Goal: Transaction & Acquisition: Book appointment/travel/reservation

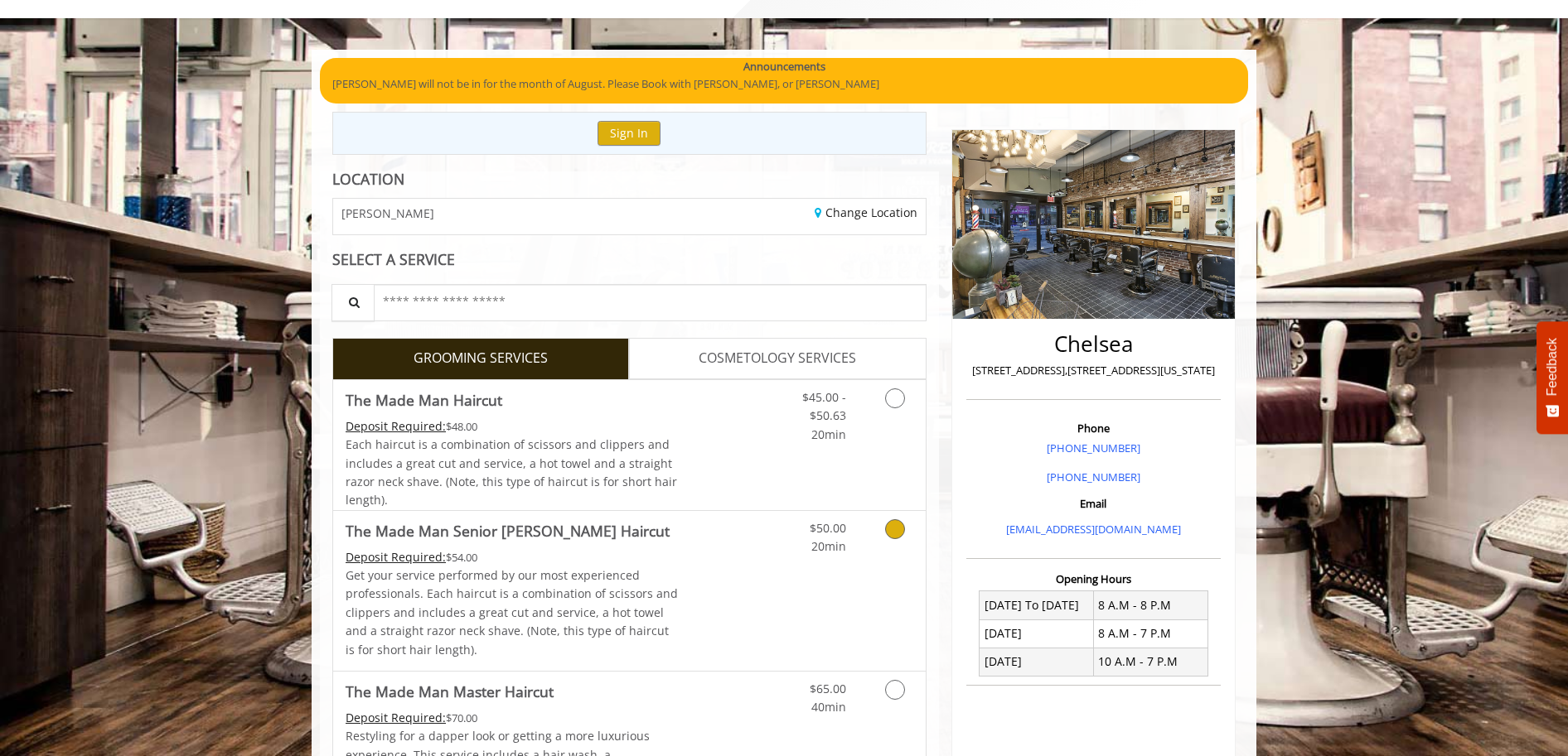
scroll to position [166, 0]
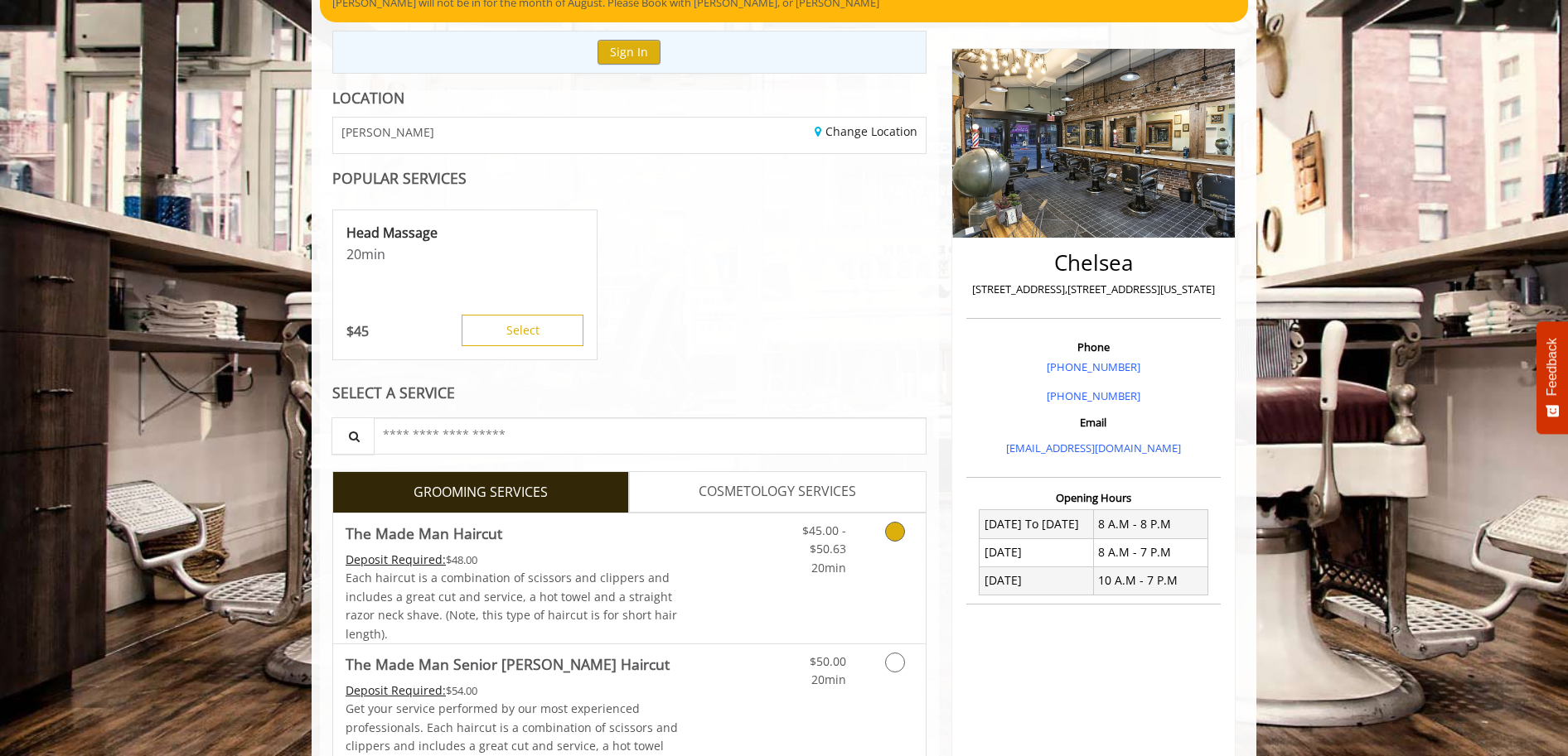
click at [636, 581] on span "Each haircut is a combination of scissors and clippers and includes a great cut…" at bounding box center [511, 605] width 332 height 71
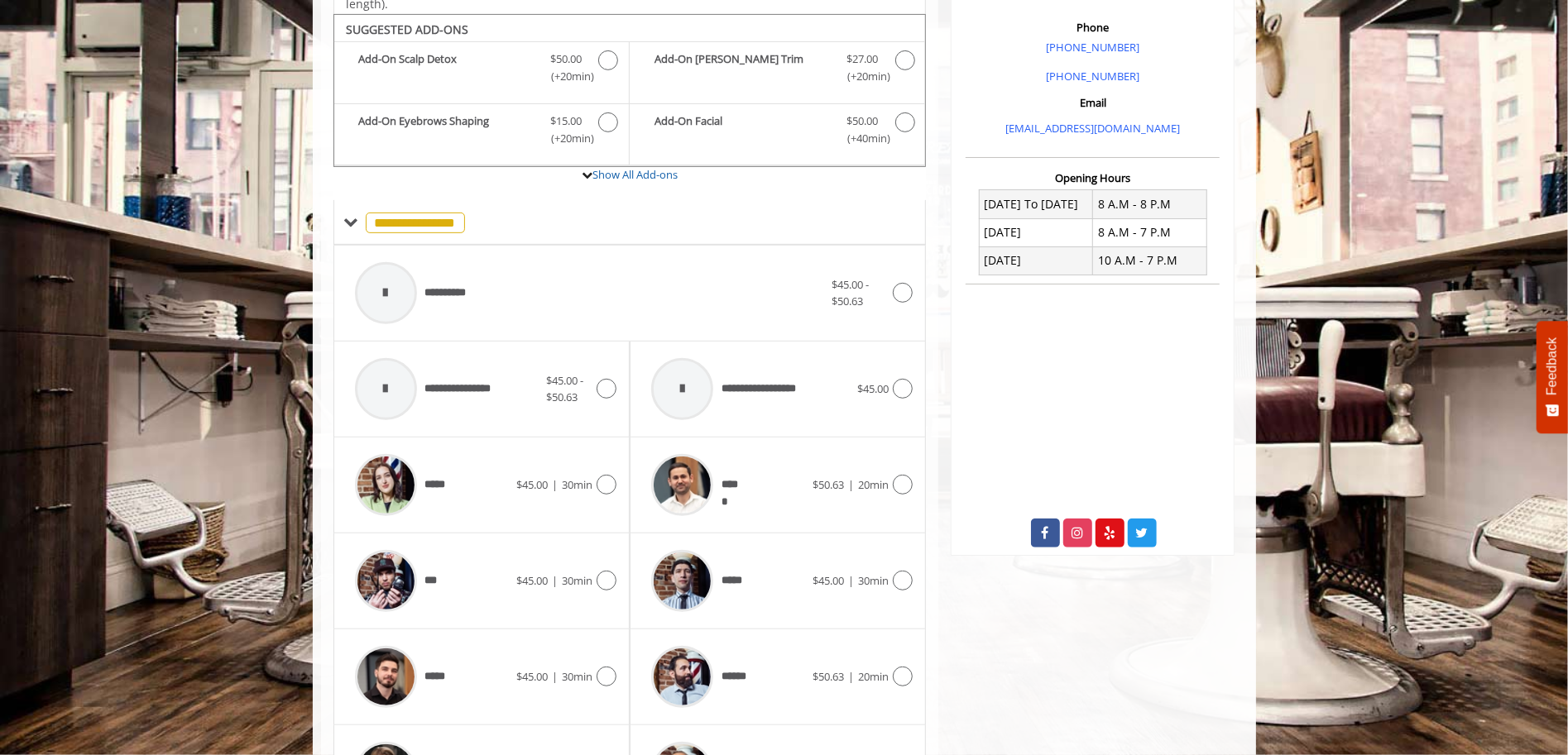
scroll to position [496, 0]
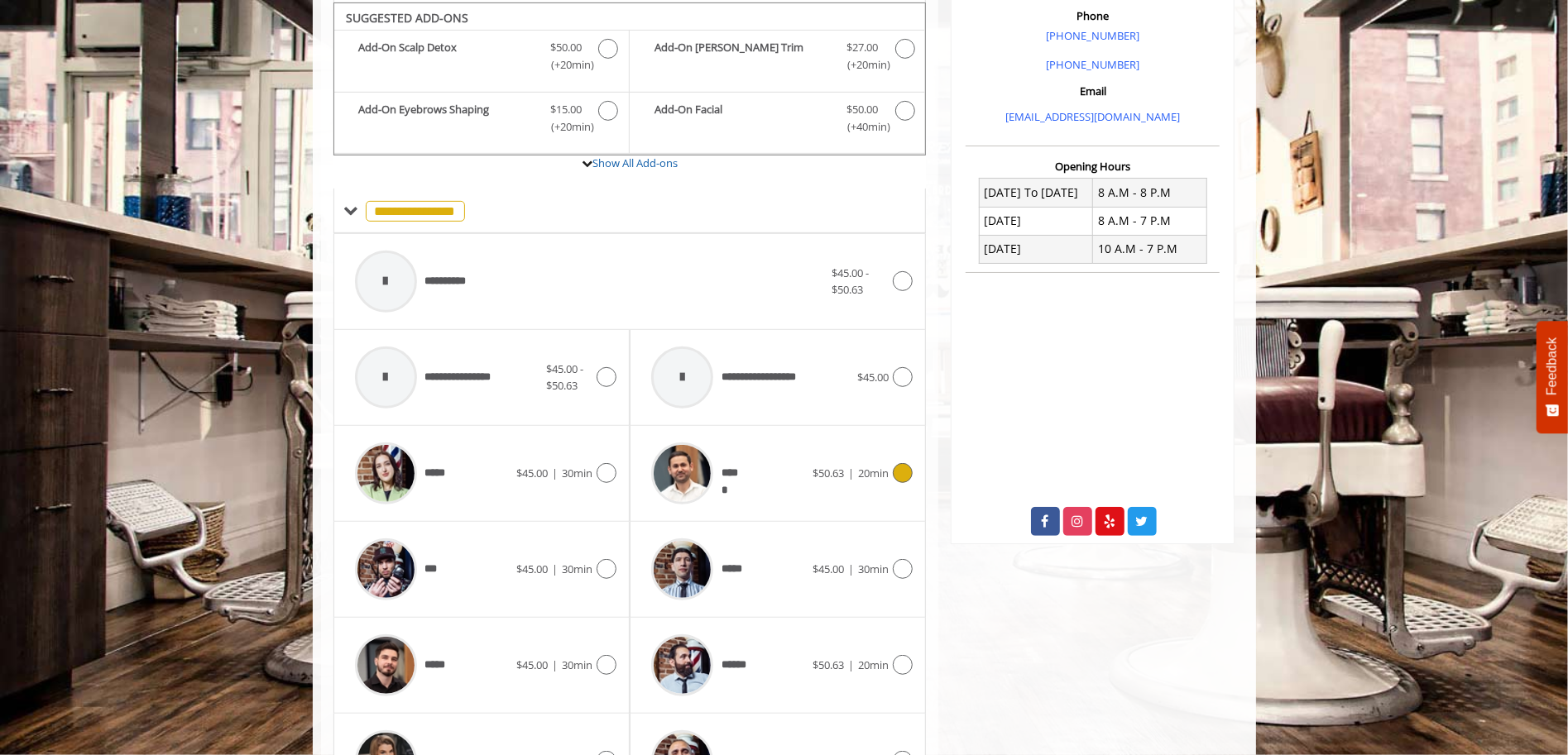
click at [718, 466] on div at bounding box center [682, 474] width 79 height 79
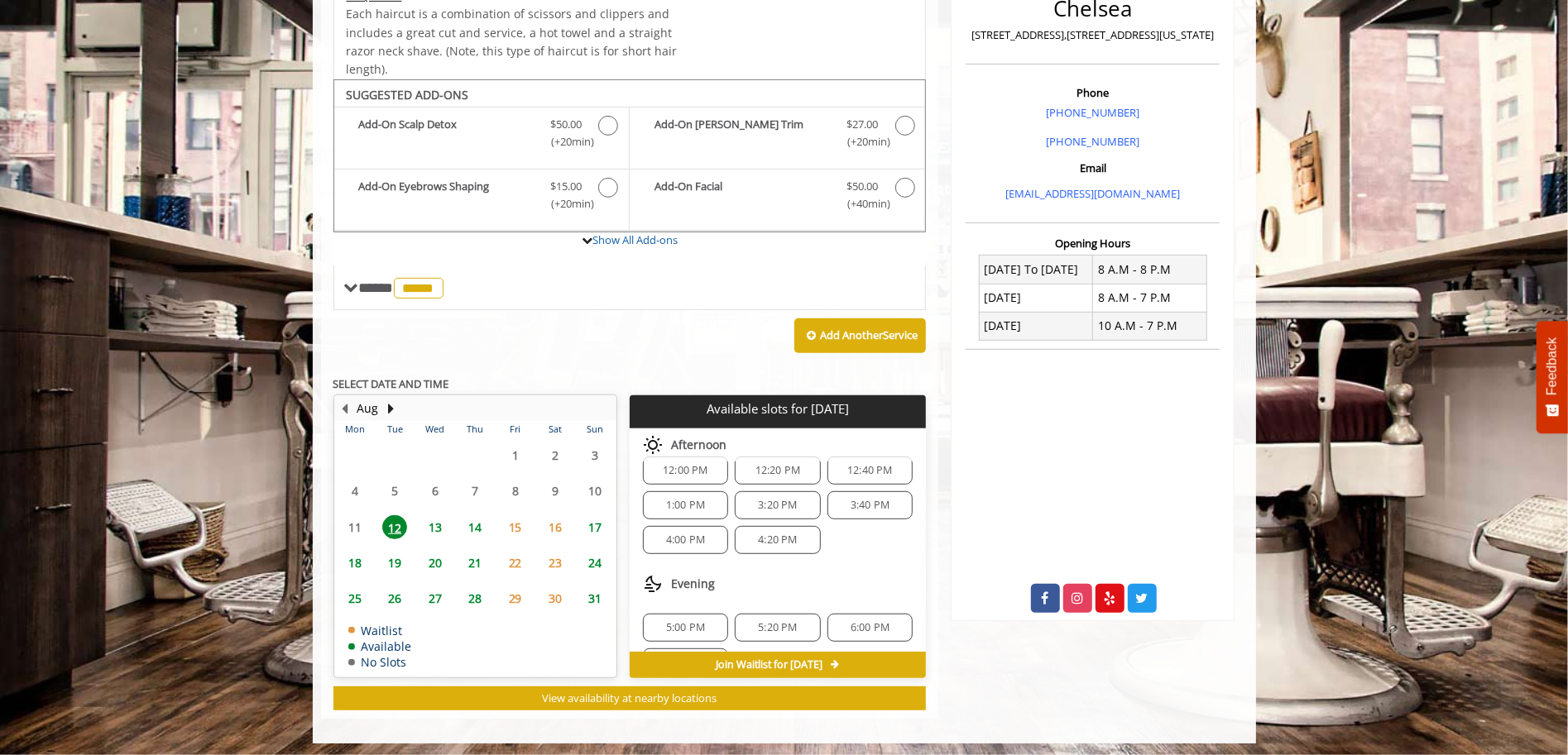
scroll to position [208, 0]
click at [758, 588] on span "5:20 PM" at bounding box center [777, 594] width 39 height 13
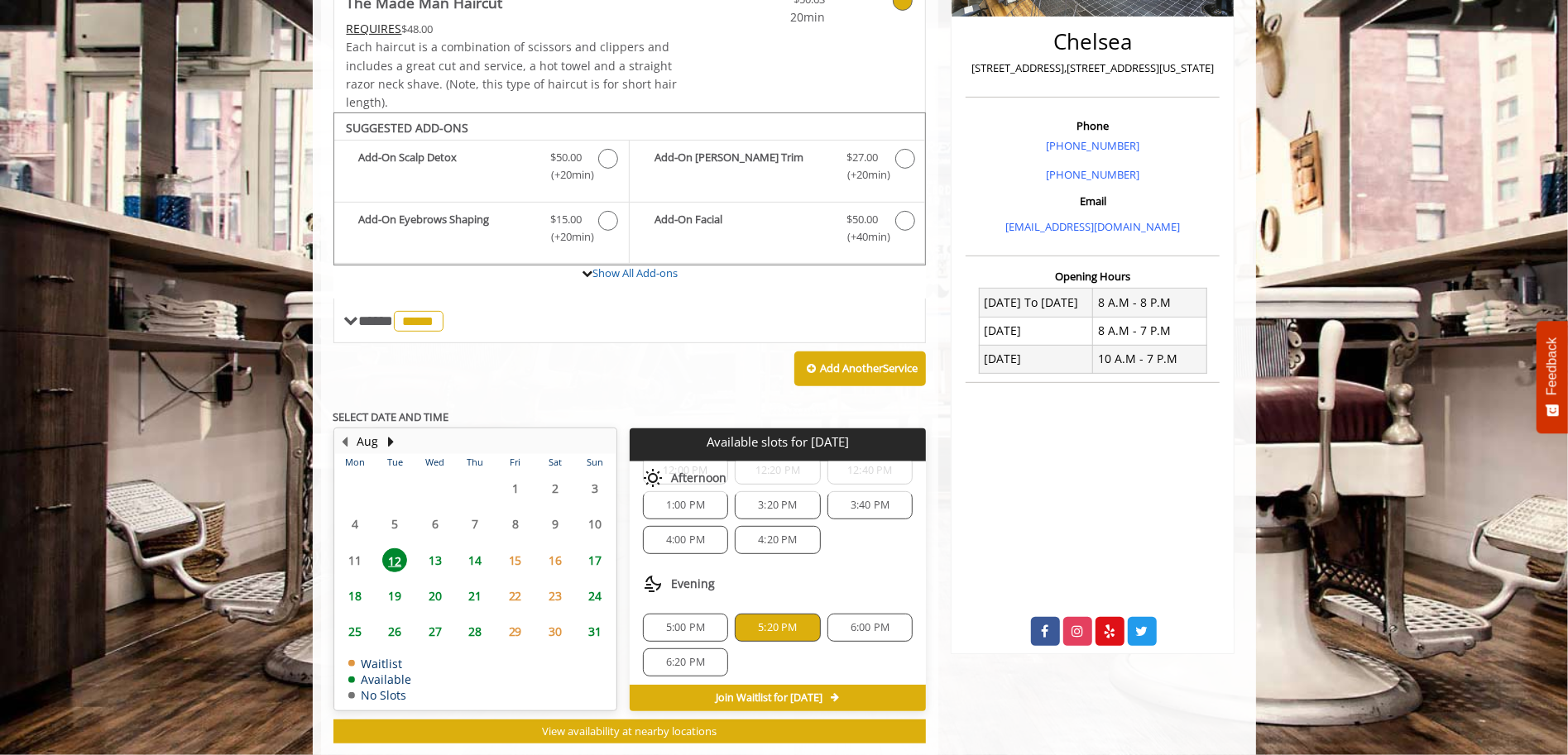
click at [851, 621] on span "6:00 PM" at bounding box center [869, 627] width 39 height 13
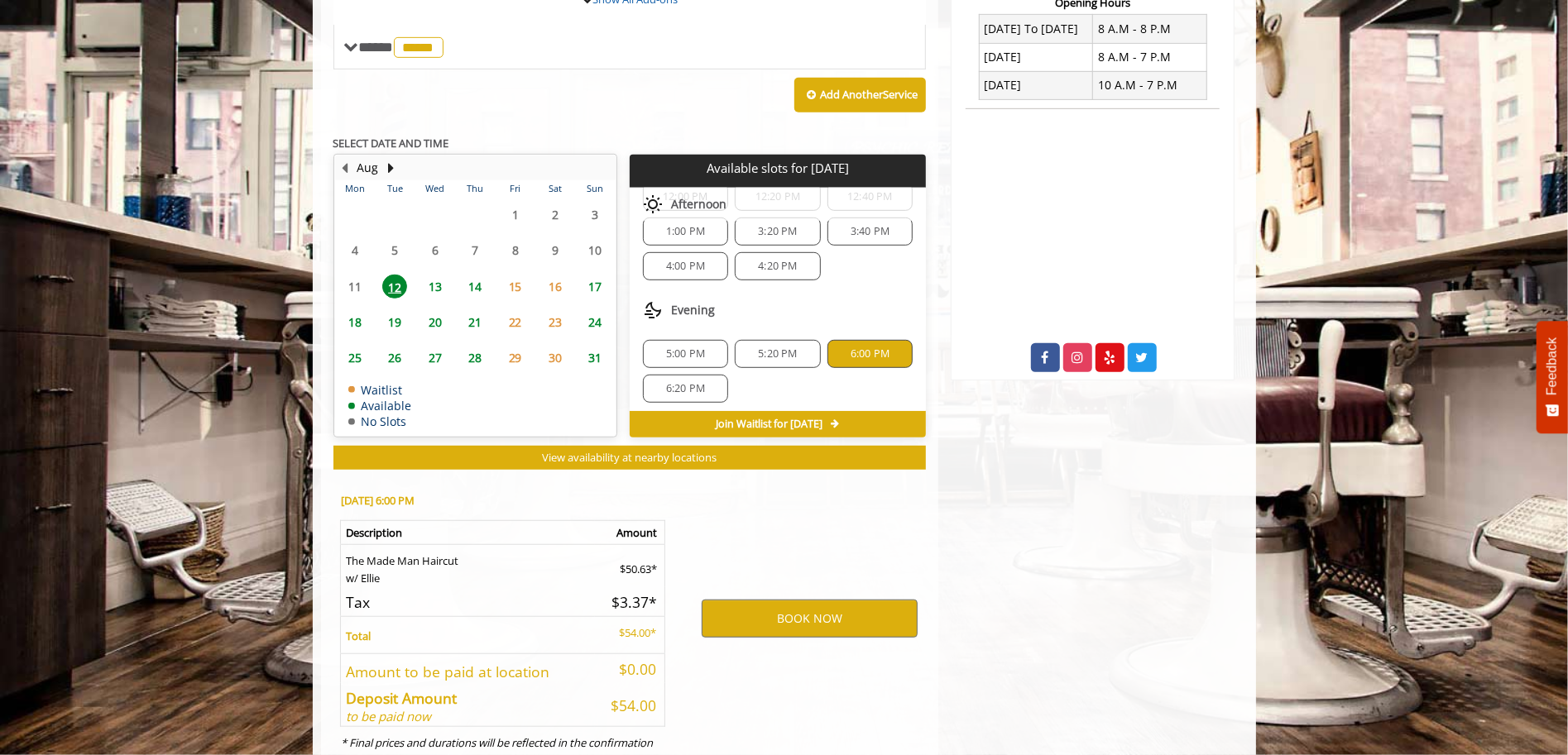
scroll to position [717, 0]
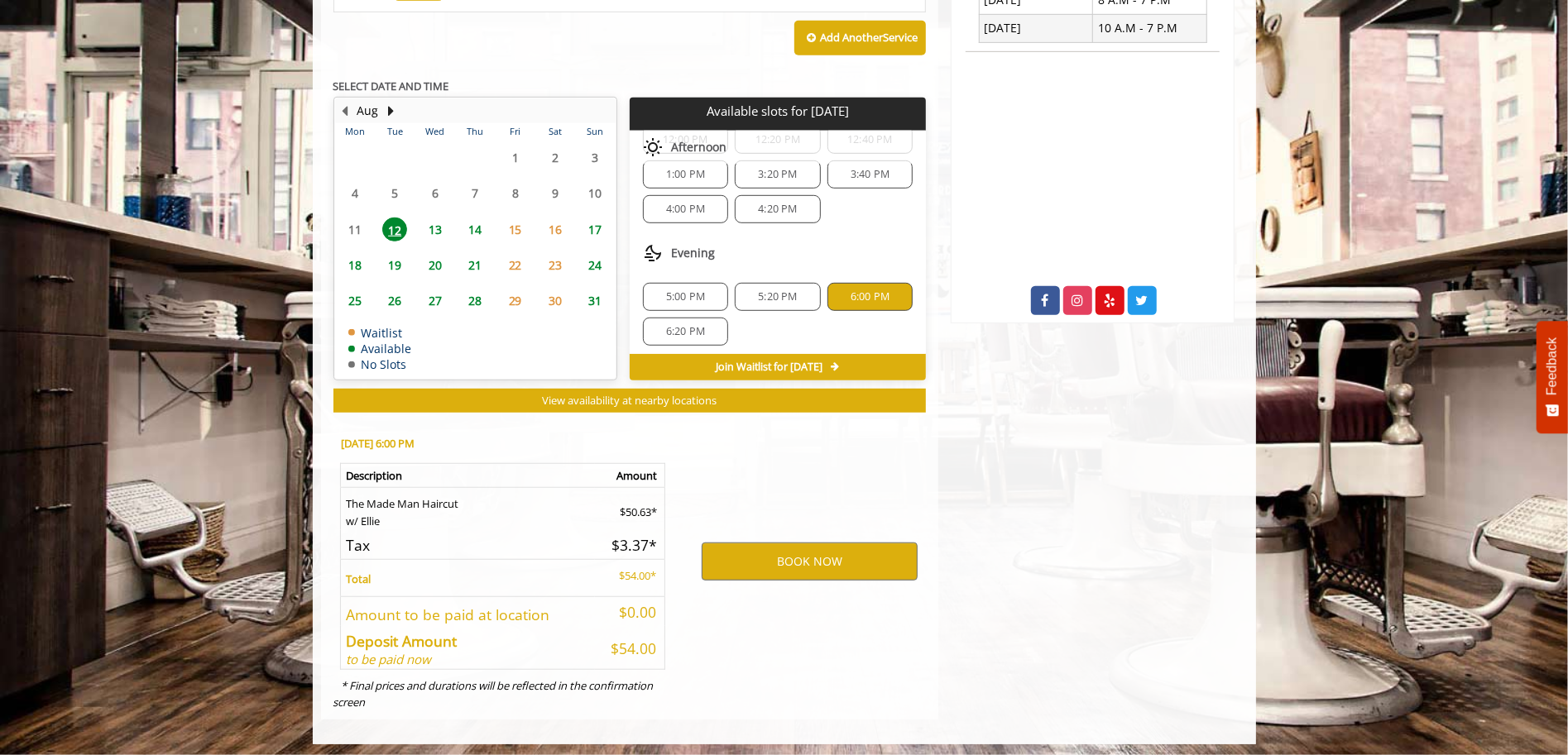
click at [777, 290] on span "5:20 PM" at bounding box center [777, 296] width 39 height 13
click at [783, 558] on button "BOOK NOW" at bounding box center [809, 561] width 216 height 38
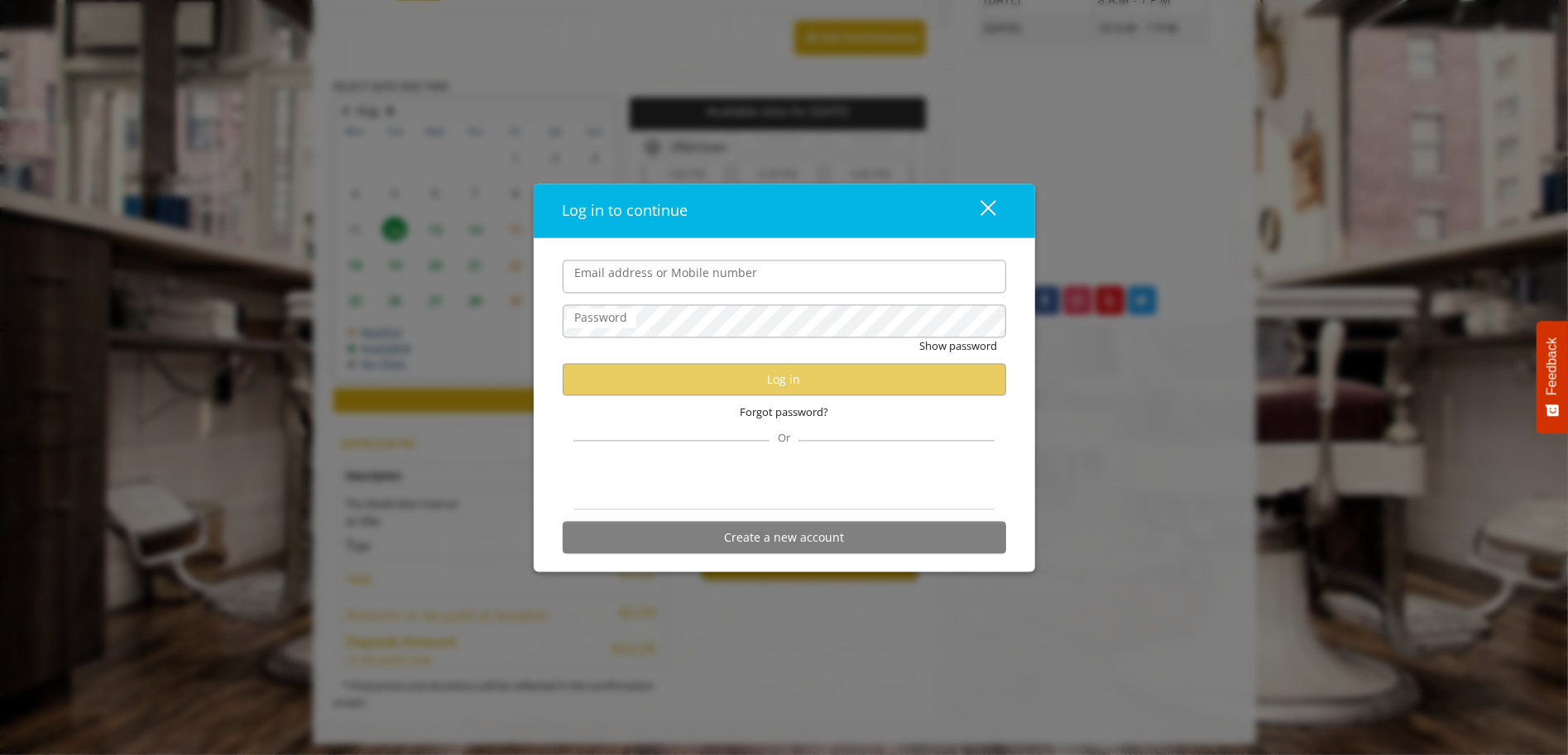
click at [776, 293] on input "Email address or Mobile number" at bounding box center [784, 277] width 444 height 33
click at [760, 284] on input "Email address or Mobile number" at bounding box center [784, 277] width 444 height 33
type input "**********"
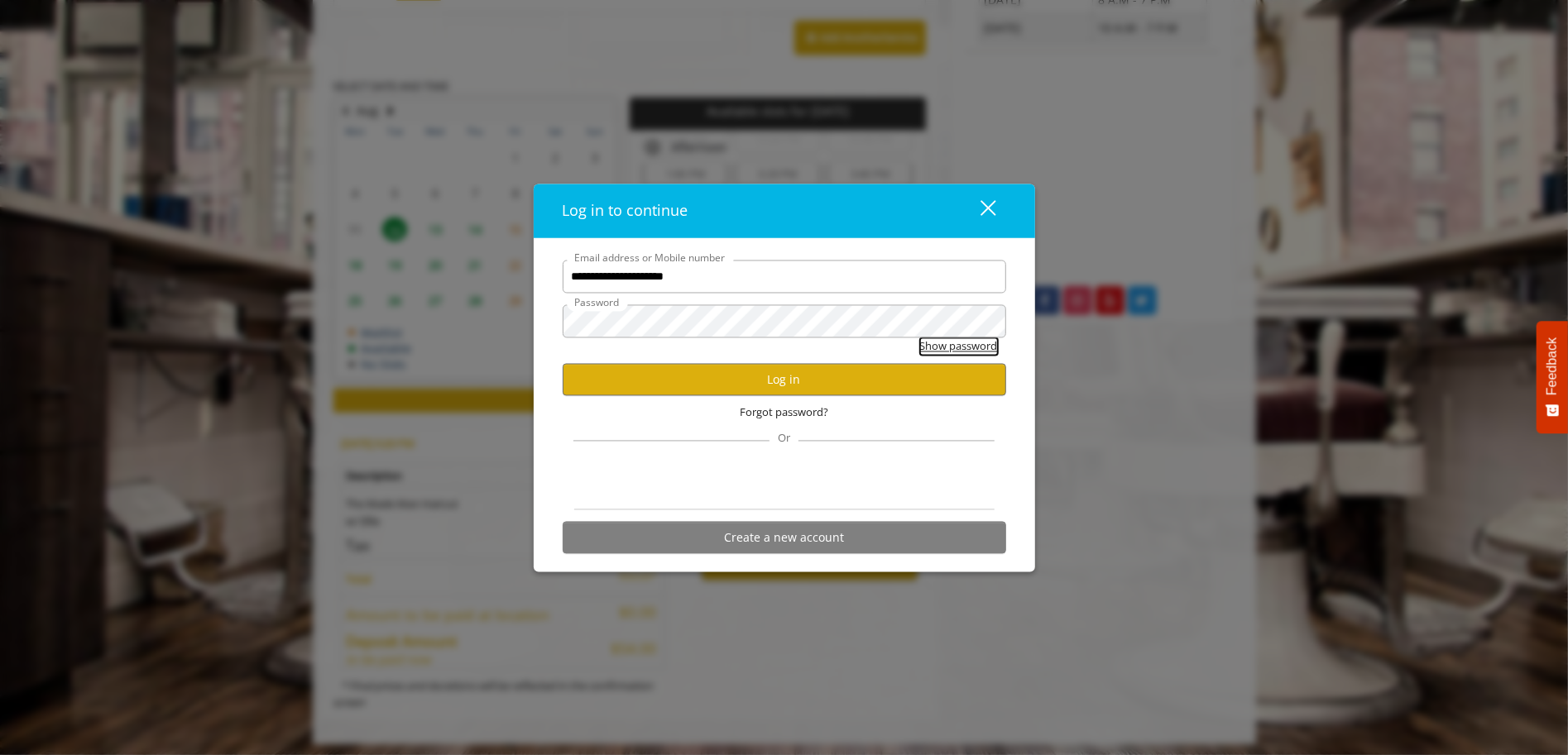
click at [947, 347] on button "Show password" at bounding box center [959, 347] width 78 height 17
click at [814, 382] on button "Log in" at bounding box center [784, 380] width 444 height 33
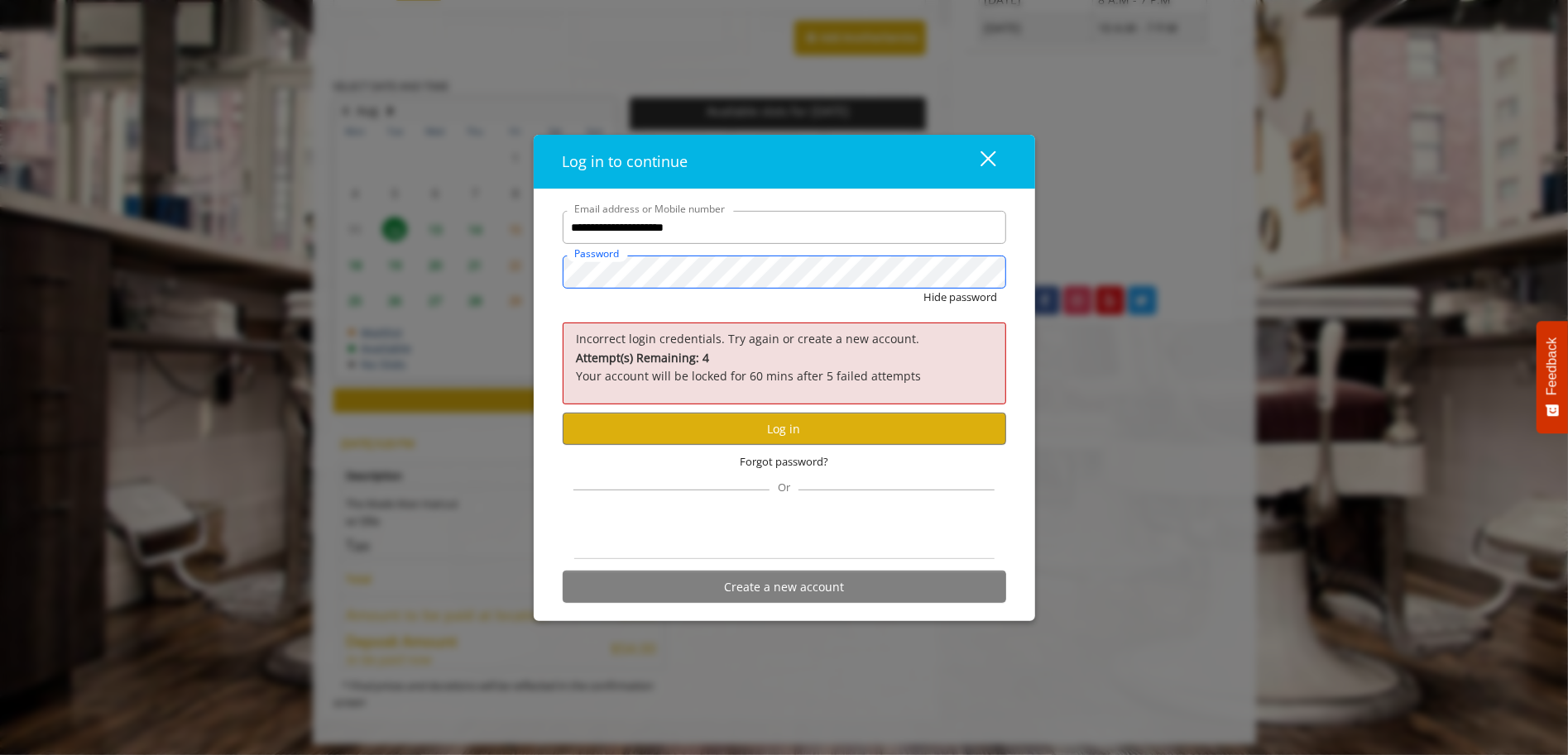
click at [924, 288] on button "Hide password" at bounding box center [961, 297] width 74 height 17
click at [769, 431] on button "Log in" at bounding box center [784, 429] width 444 height 33
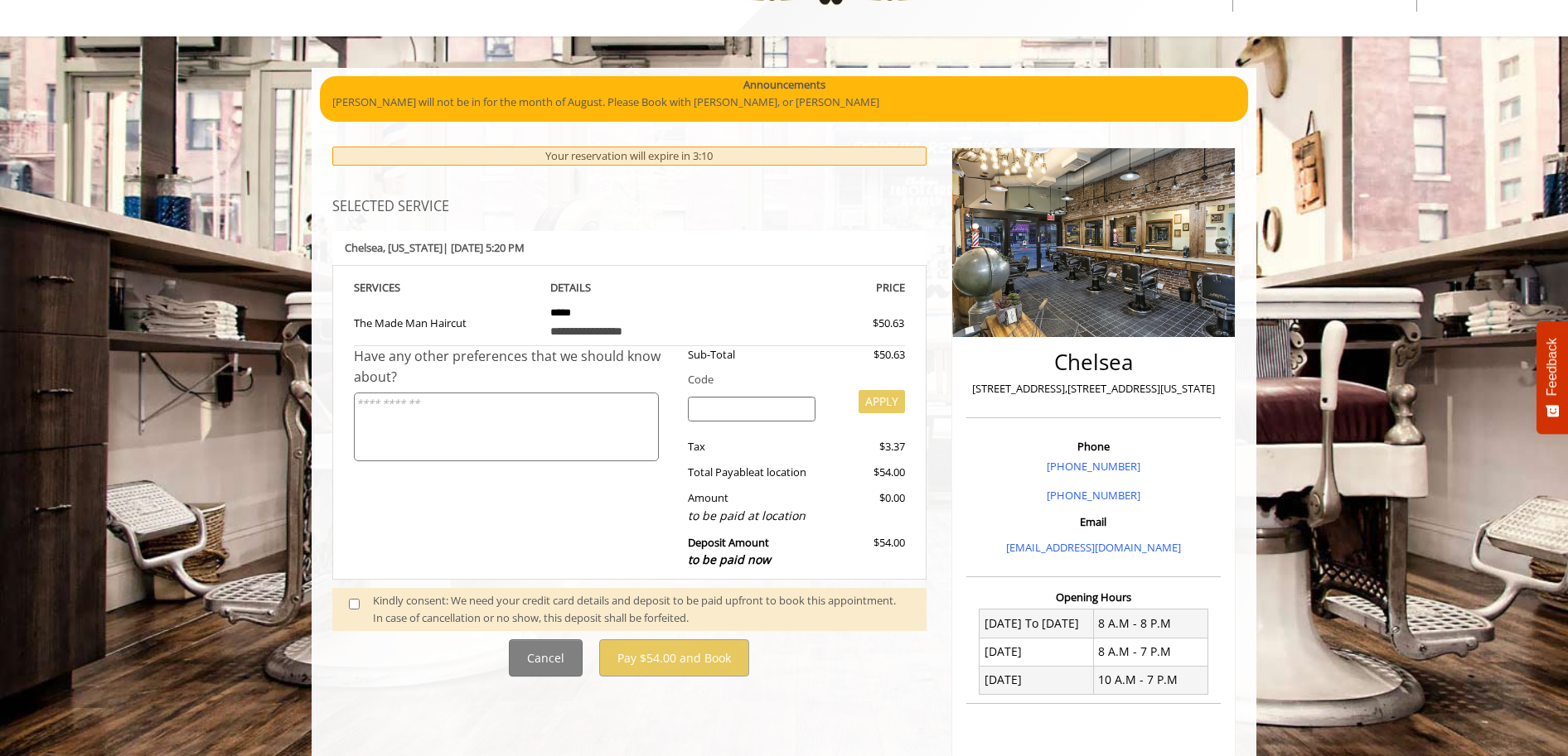
scroll to position [166, 0]
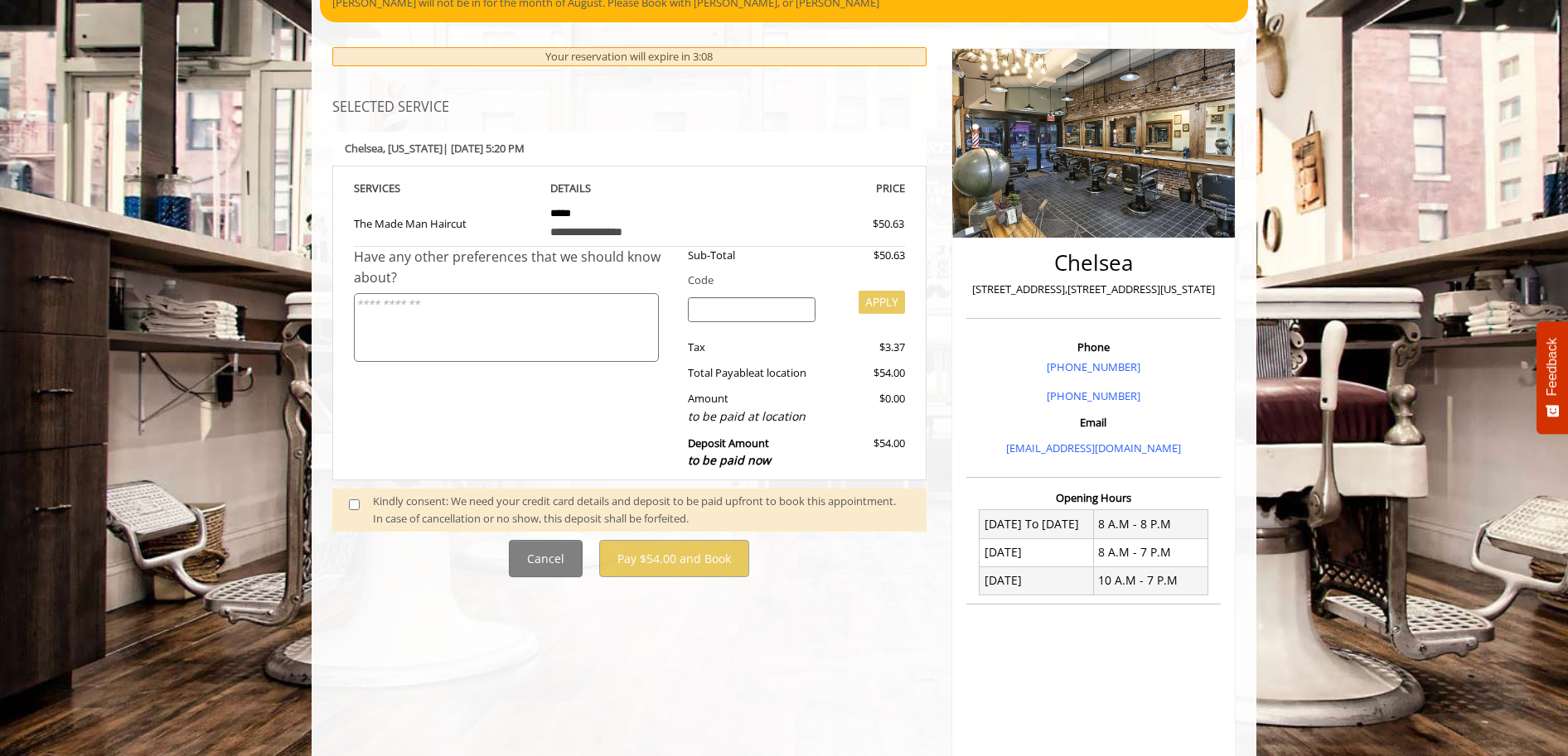
click at [361, 503] on span at bounding box center [360, 510] width 49 height 34
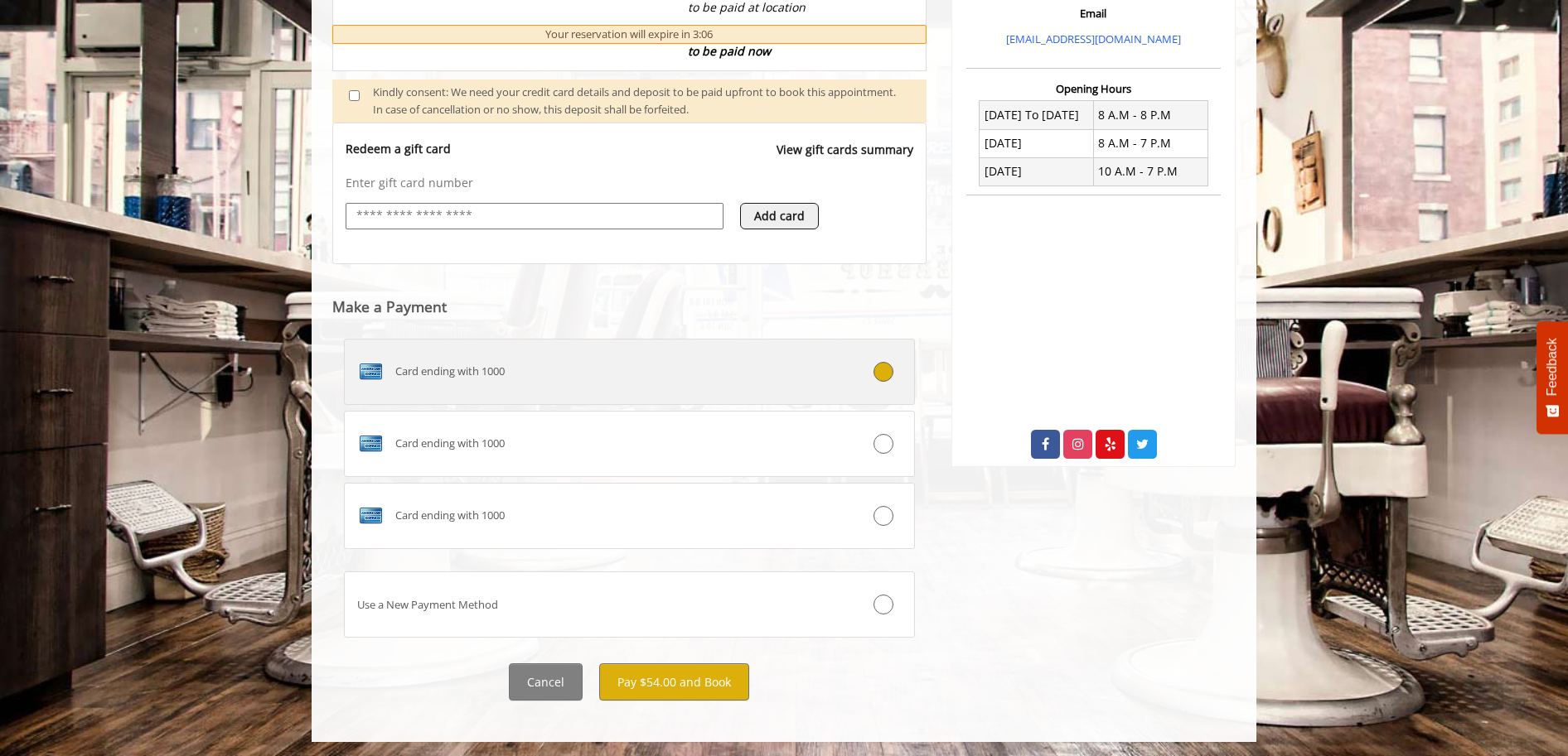
click at [686, 374] on div "Card ending with 1000" at bounding box center [581, 371] width 474 height 27
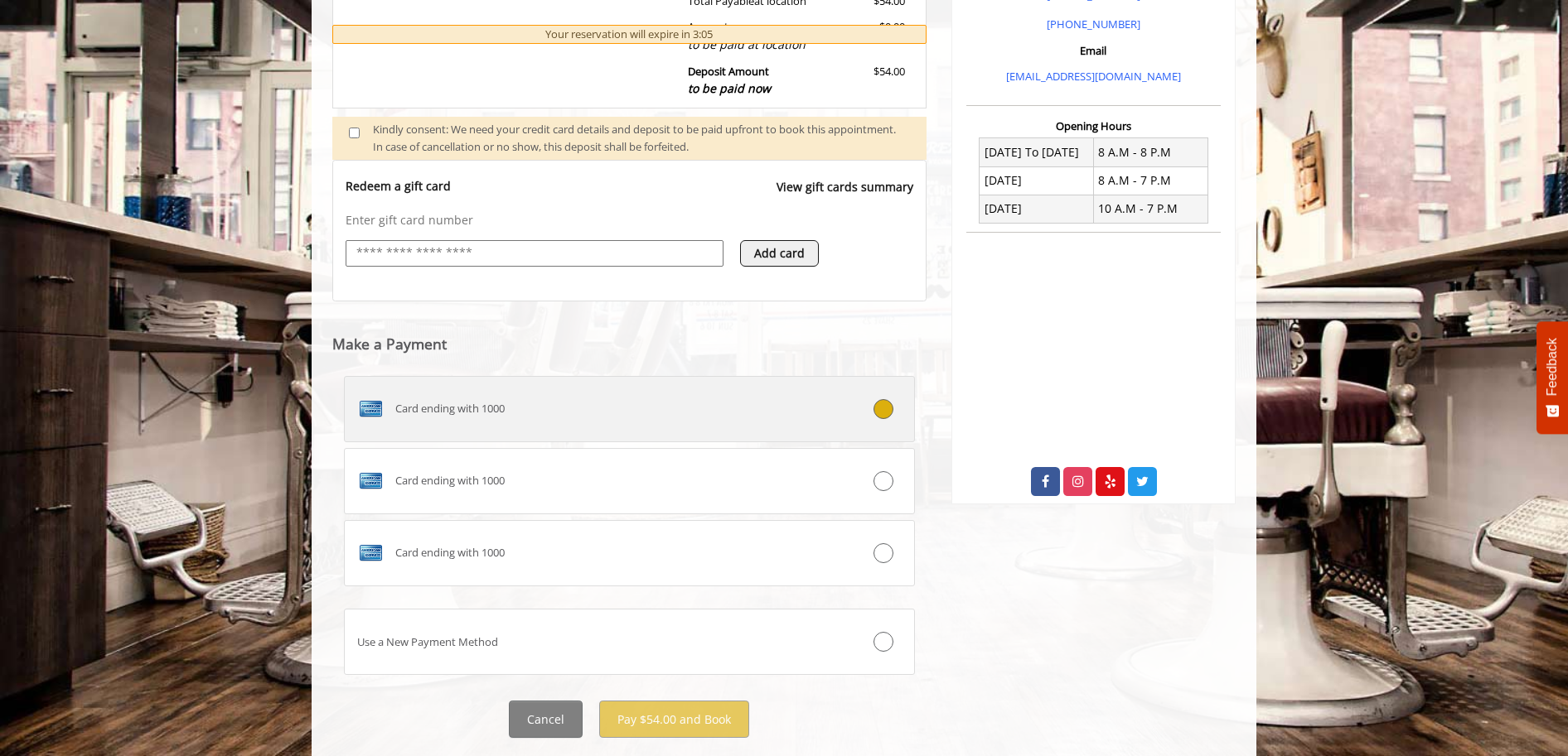
click at [679, 417] on div "Card ending with 1000" at bounding box center [581, 409] width 474 height 27
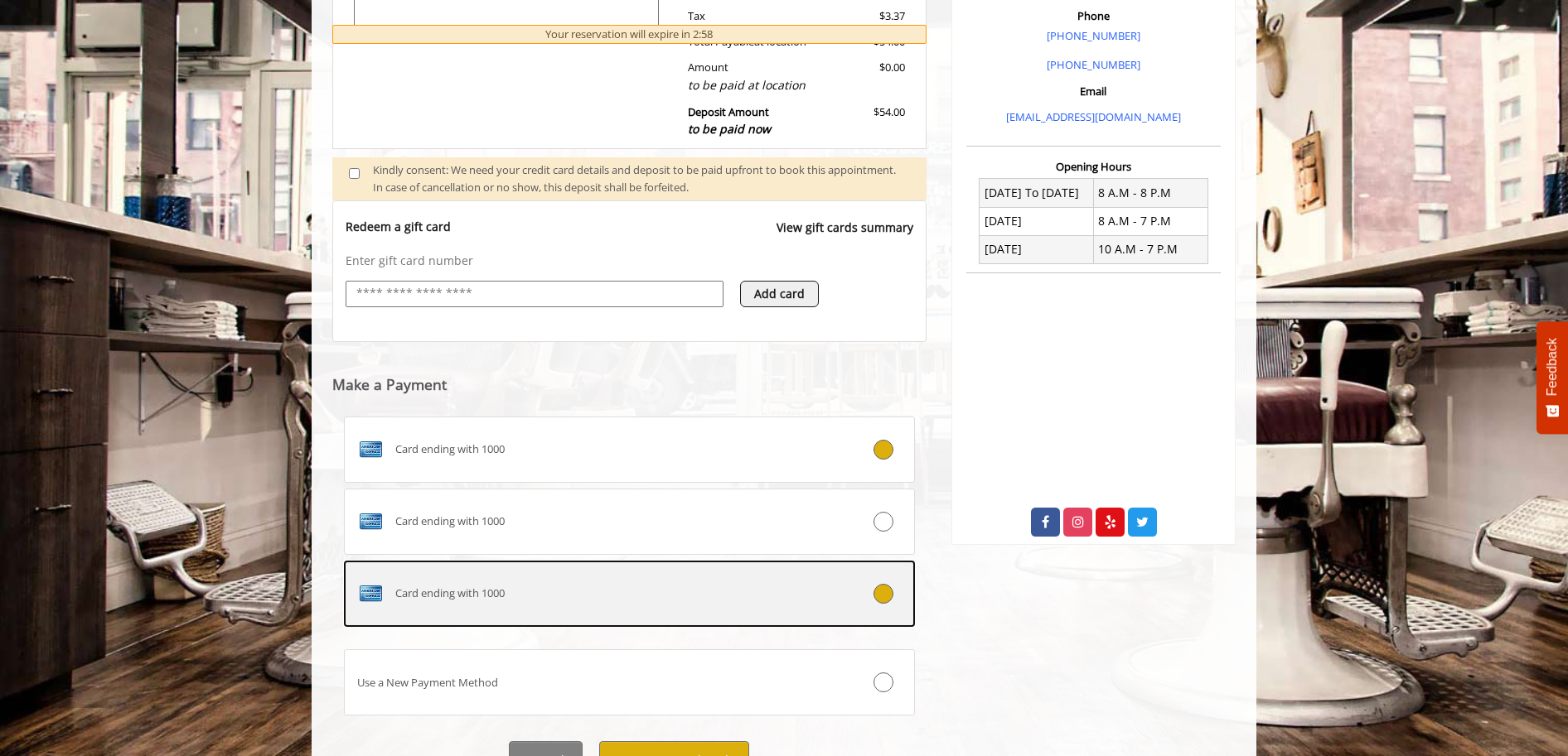
scroll to position [575, 0]
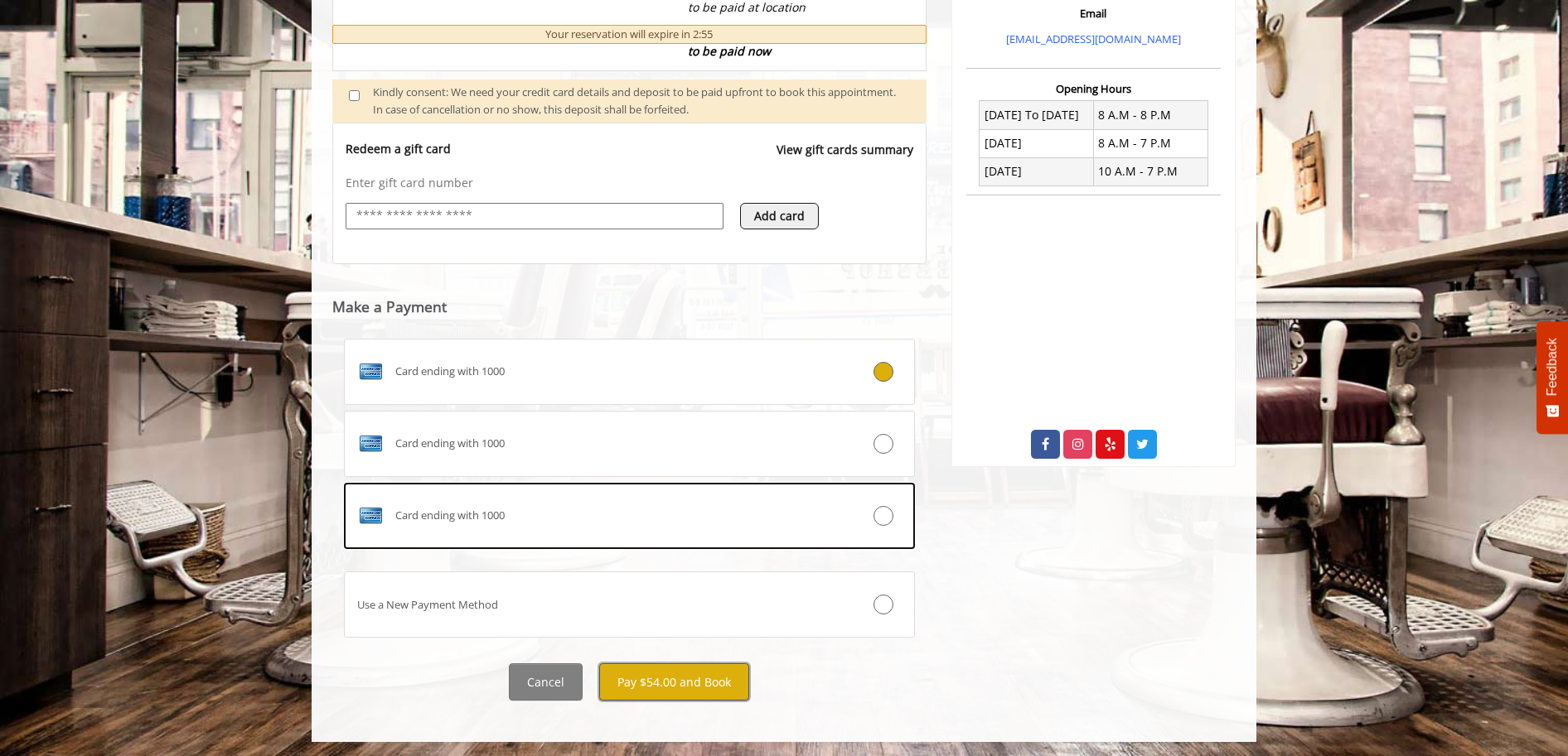
click at [716, 680] on button "Pay $54.00 and Book" at bounding box center [674, 681] width 150 height 37
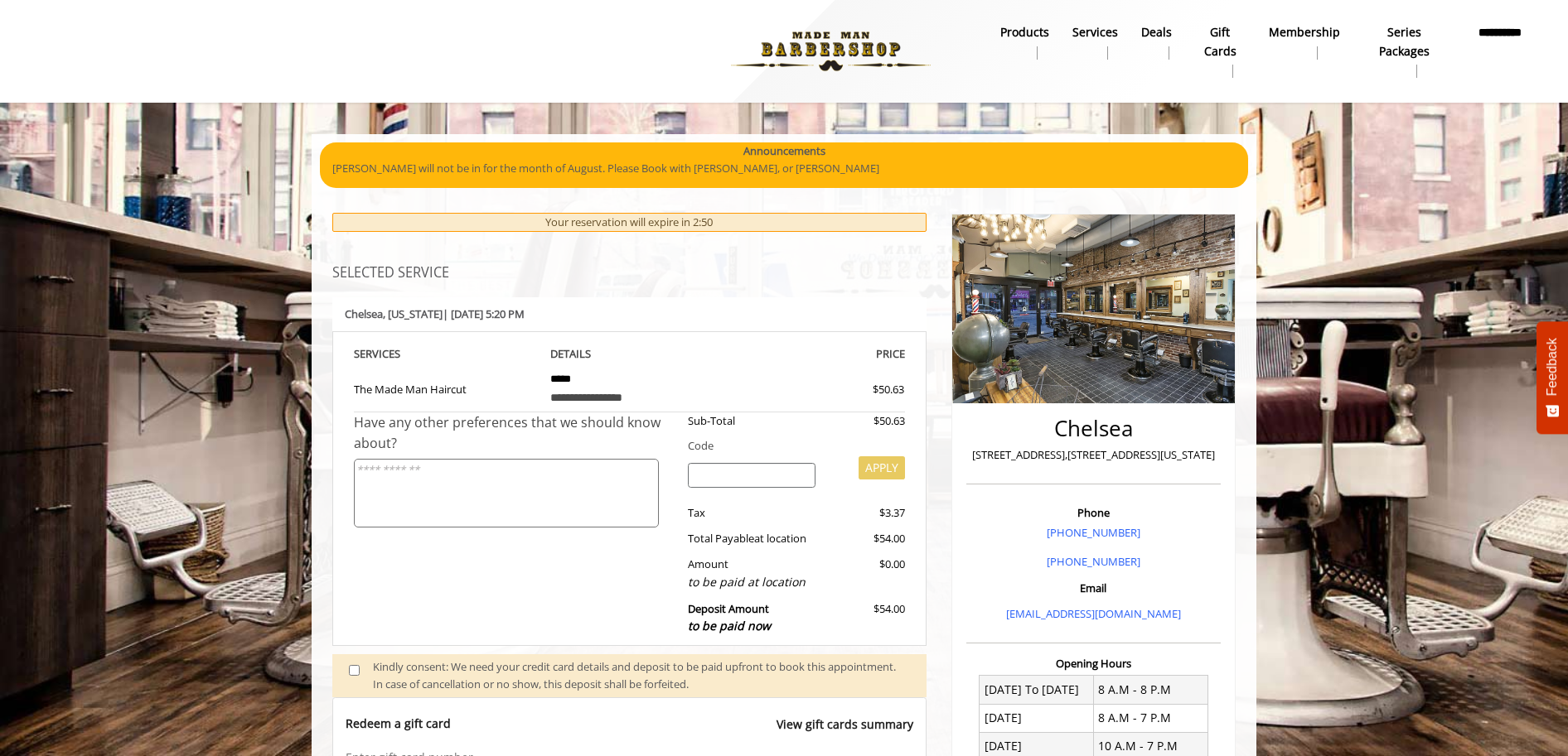
scroll to position [248, 0]
